Goal: Information Seeking & Learning: Learn about a topic

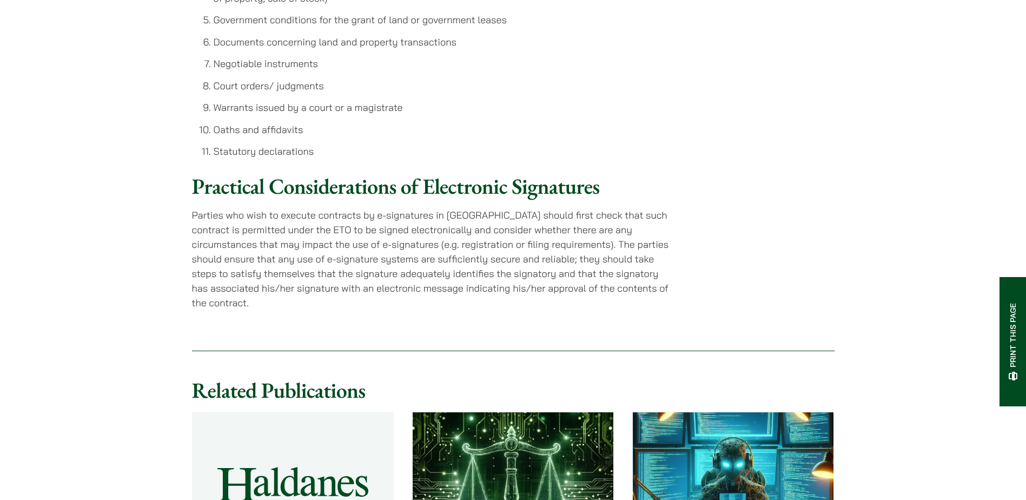
scroll to position [1244, 0]
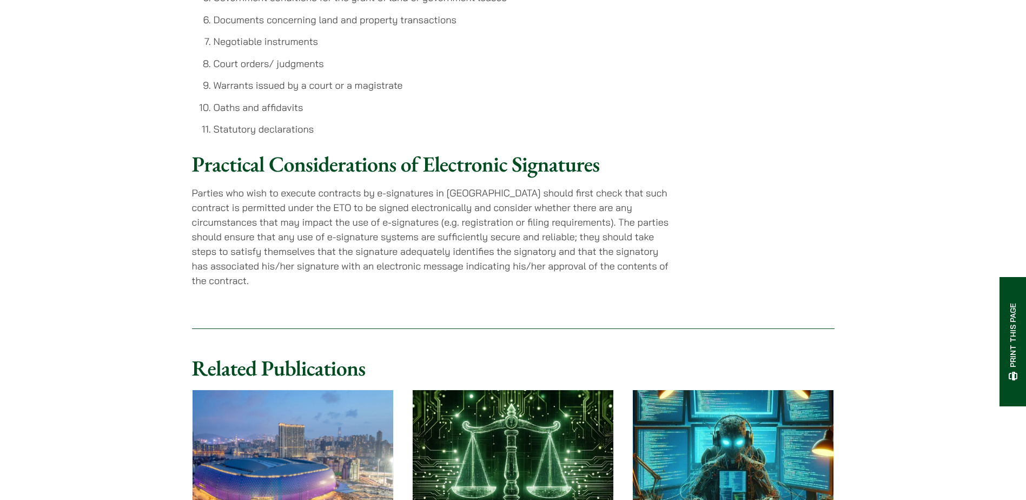
click at [407, 245] on p "Parties who wish to execute contracts by e-signatures in [GEOGRAPHIC_DATA] shou…" at bounding box center [433, 236] width 482 height 102
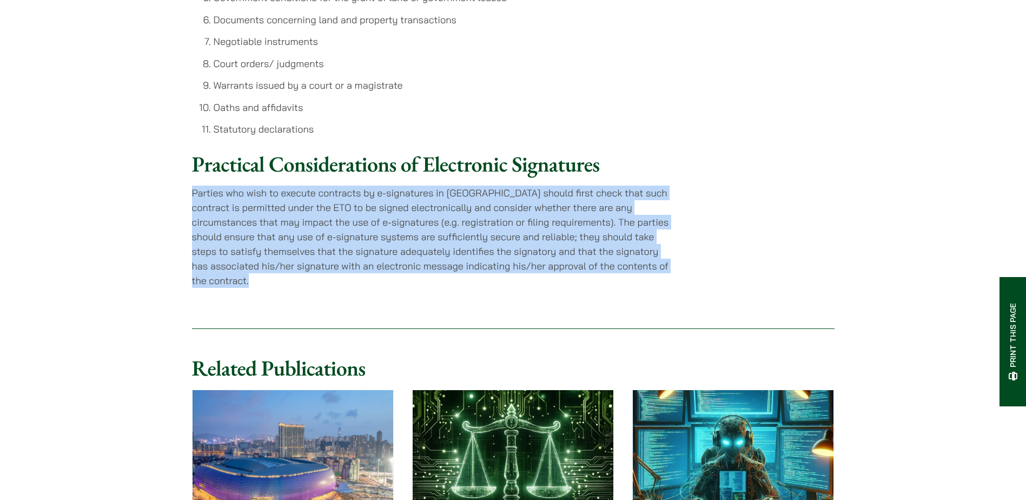
click at [407, 245] on p "Parties who wish to execute contracts by e-signatures in [GEOGRAPHIC_DATA] shou…" at bounding box center [433, 236] width 482 height 102
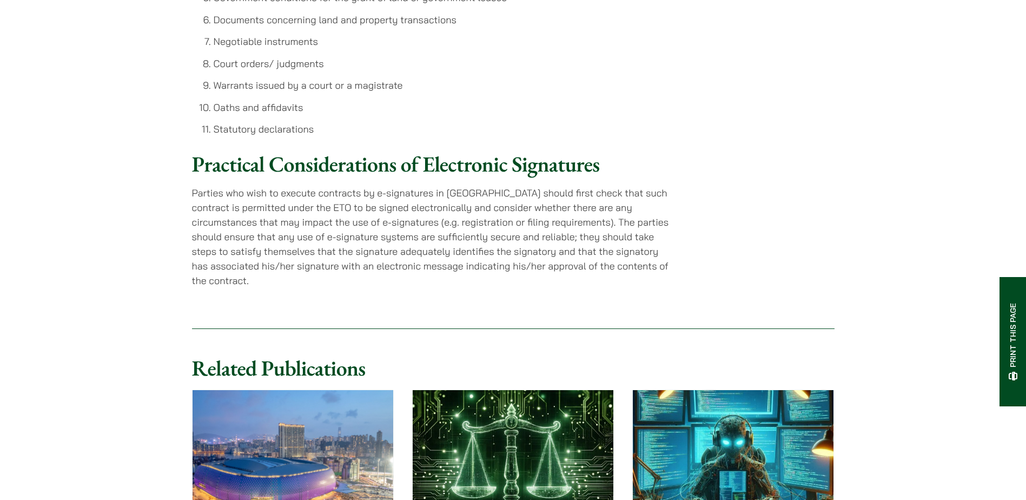
click at [407, 245] on p "Parties who wish to execute contracts by e-signatures in [GEOGRAPHIC_DATA] shou…" at bounding box center [433, 236] width 482 height 102
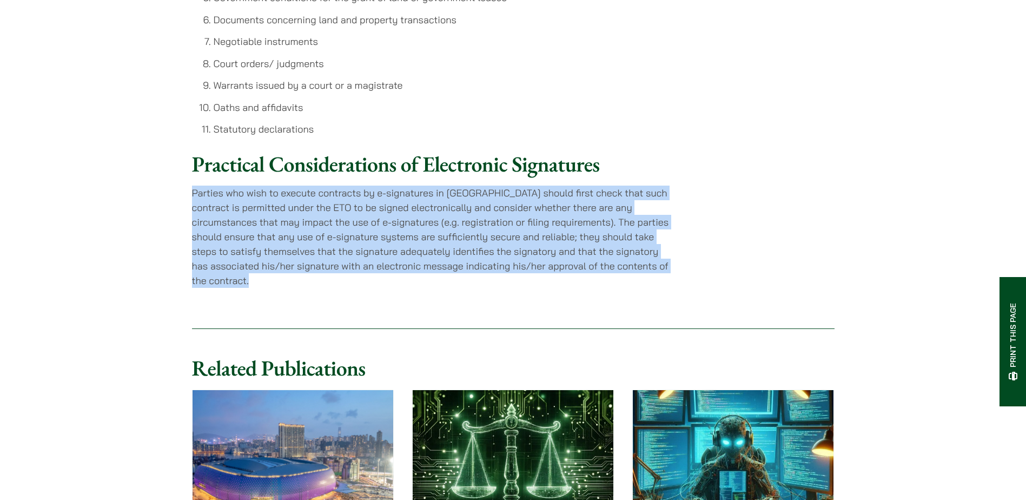
click at [407, 245] on p "Parties who wish to execute contracts by e-signatures in [GEOGRAPHIC_DATA] shou…" at bounding box center [433, 236] width 482 height 102
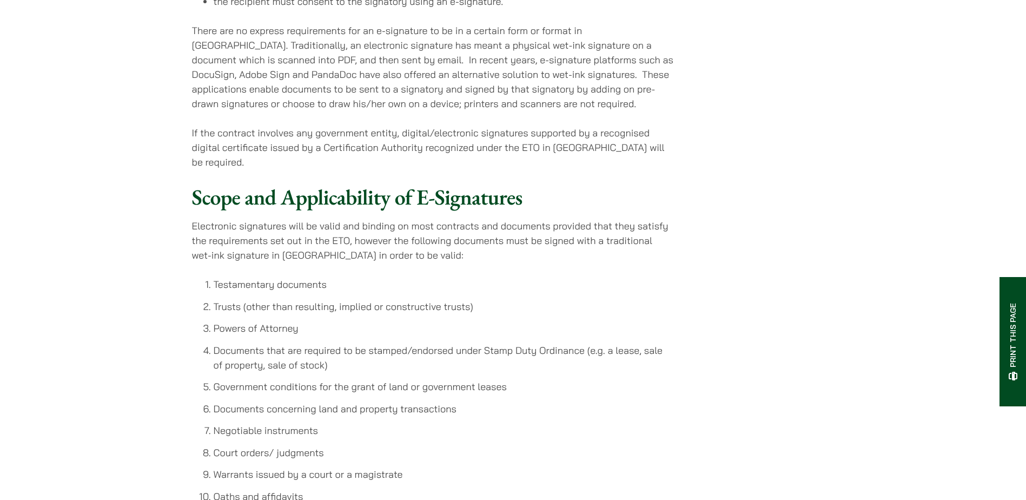
scroll to position [811, 0]
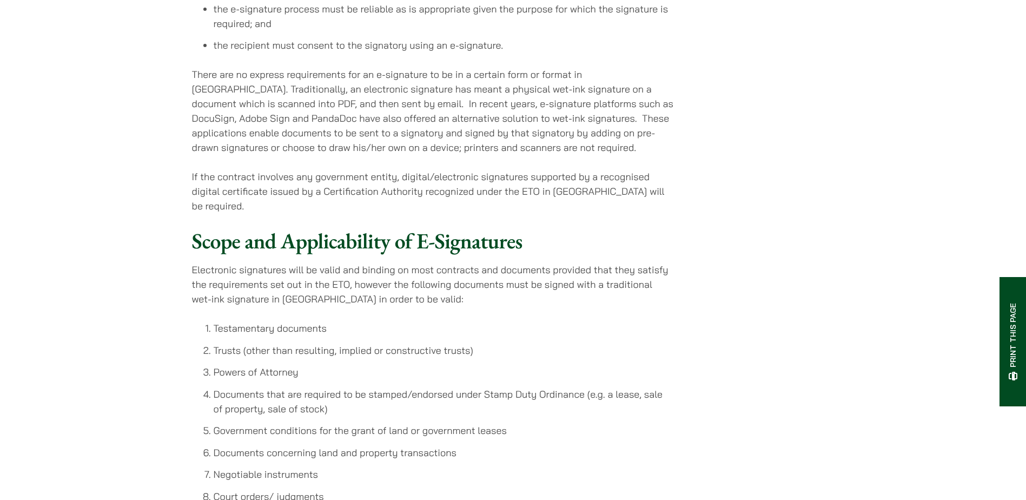
click at [402, 255] on strong "Scope and Applicability of E-Signatures" at bounding box center [357, 241] width 330 height 28
click at [398, 275] on p "Electronic signatures will be valid and binding on most contracts and documents…" at bounding box center [433, 284] width 482 height 44
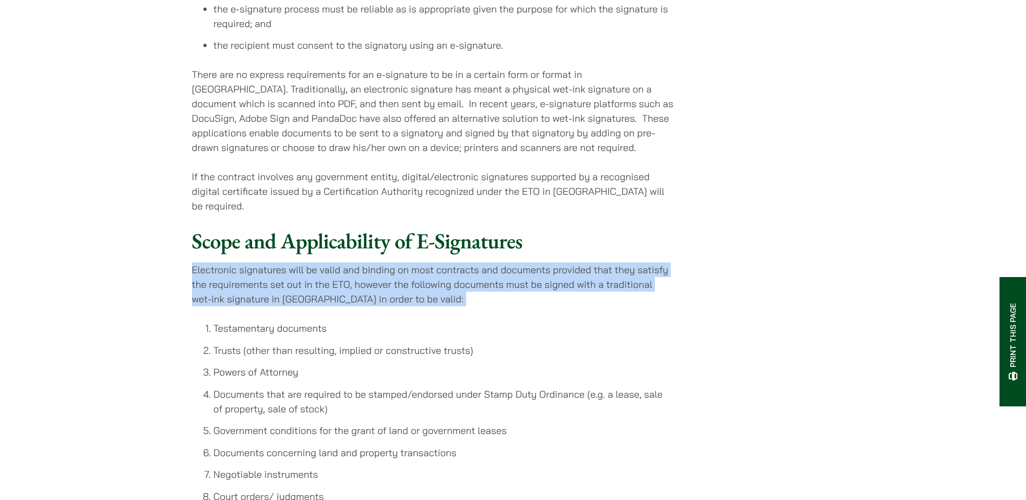
click at [398, 275] on p "Electronic signatures will be valid and binding on most contracts and documents…" at bounding box center [433, 284] width 482 height 44
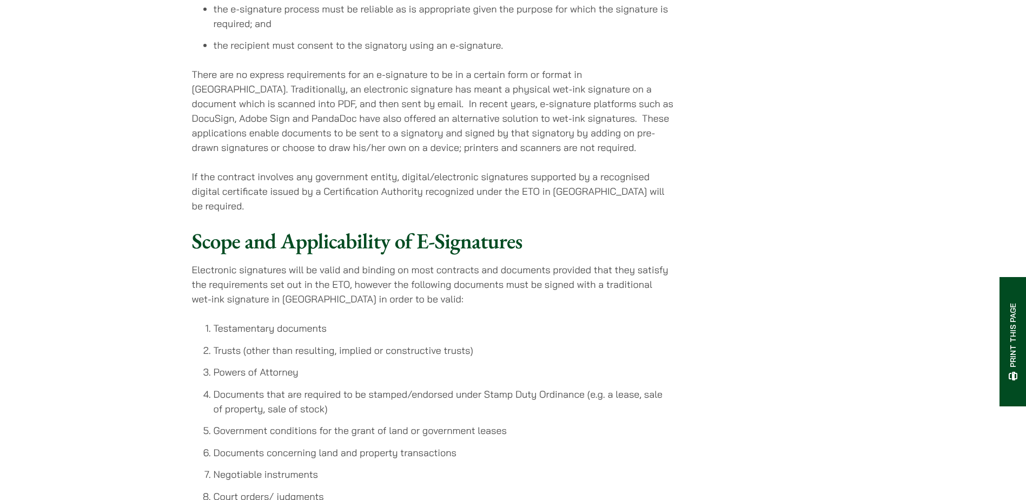
drag, startPoint x: 398, startPoint y: 275, endPoint x: 411, endPoint y: 141, distance: 135.3
click at [411, 141] on p "There are no express requirements for an e-signature to be in a certain form or…" at bounding box center [433, 111] width 482 height 88
click at [411, 140] on p "There are no express requirements for an e-signature to be in a certain form or…" at bounding box center [433, 111] width 482 height 88
